Goal: Obtain resource: Download file/media

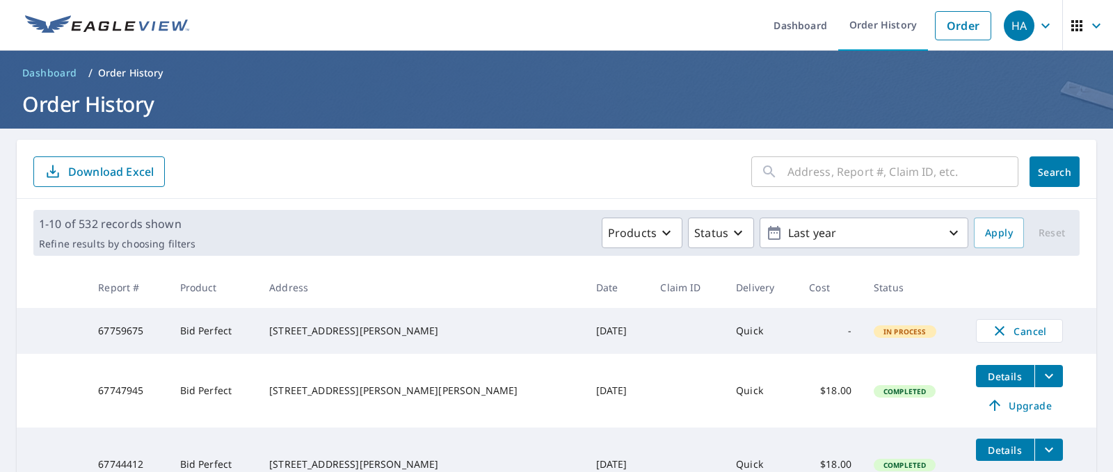
scroll to position [70, 0]
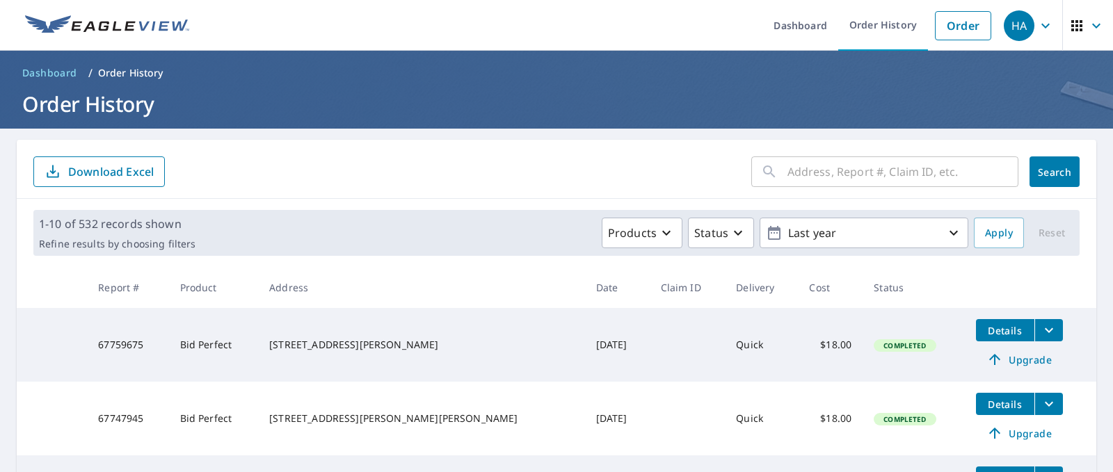
click at [1041, 335] on icon "filesDropdownBtn-67759675" at bounding box center [1049, 330] width 17 height 17
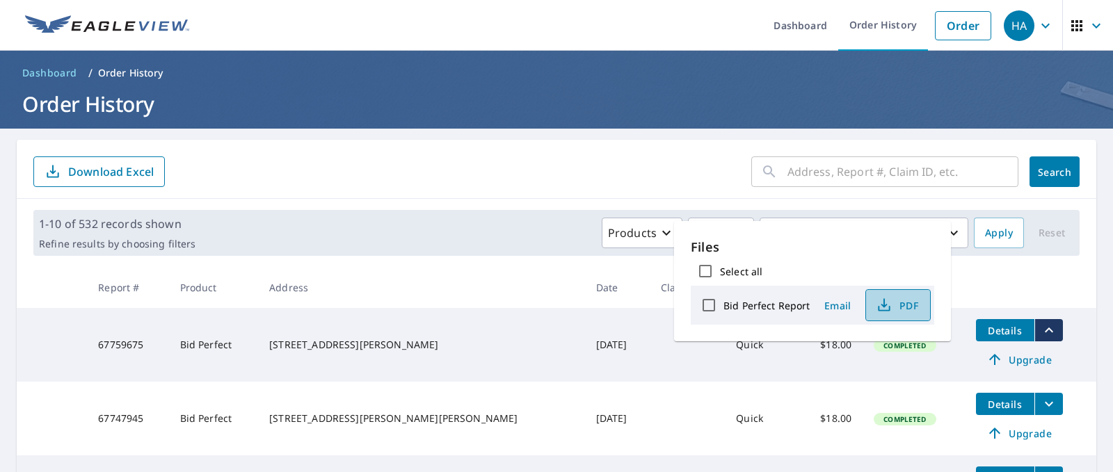
click at [903, 311] on span "PDF" at bounding box center [897, 305] width 45 height 17
